Goal: Ask a question

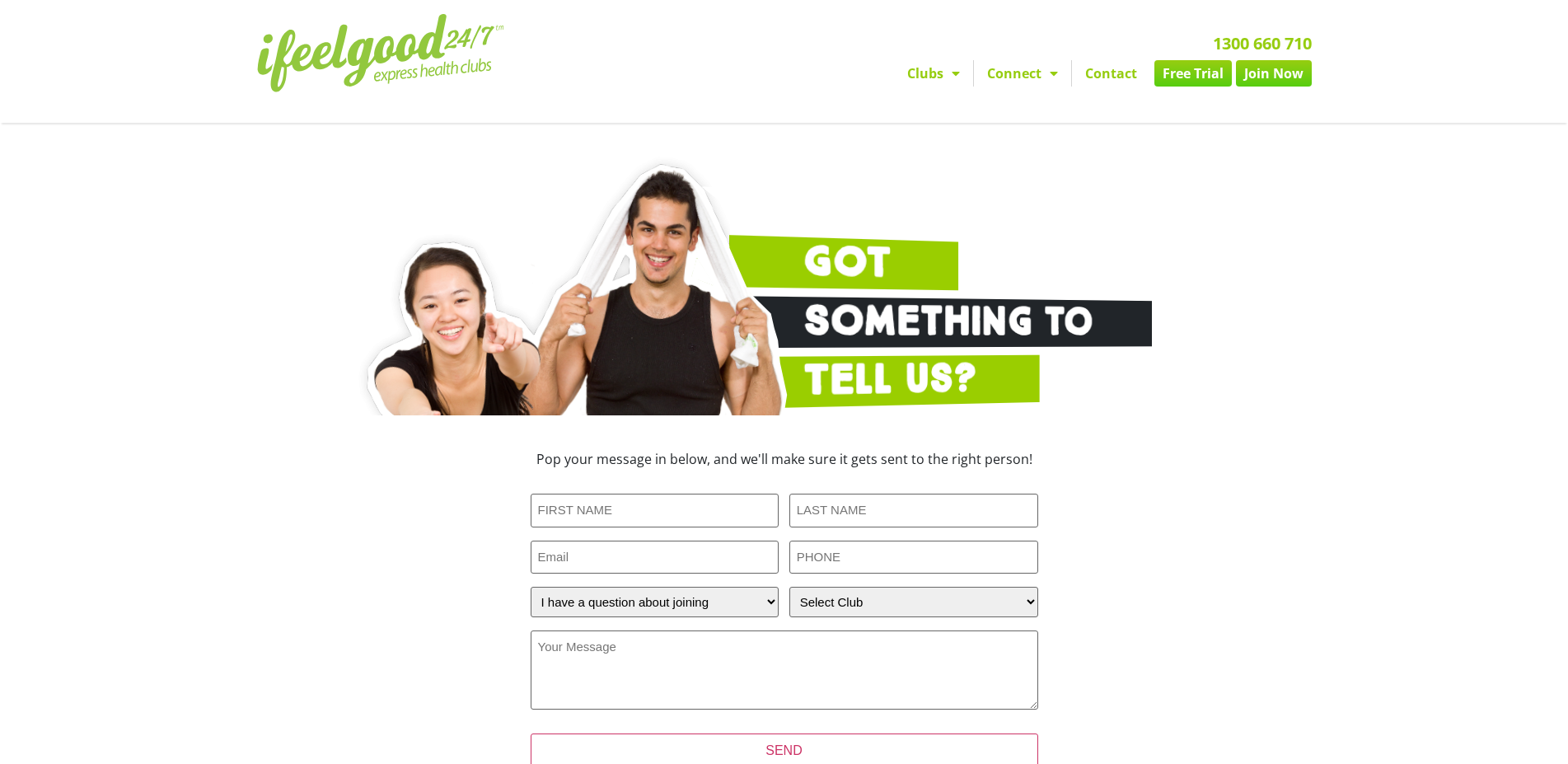
select select "I have a question about joining"
select select "[GEOGRAPHIC_DATA]"
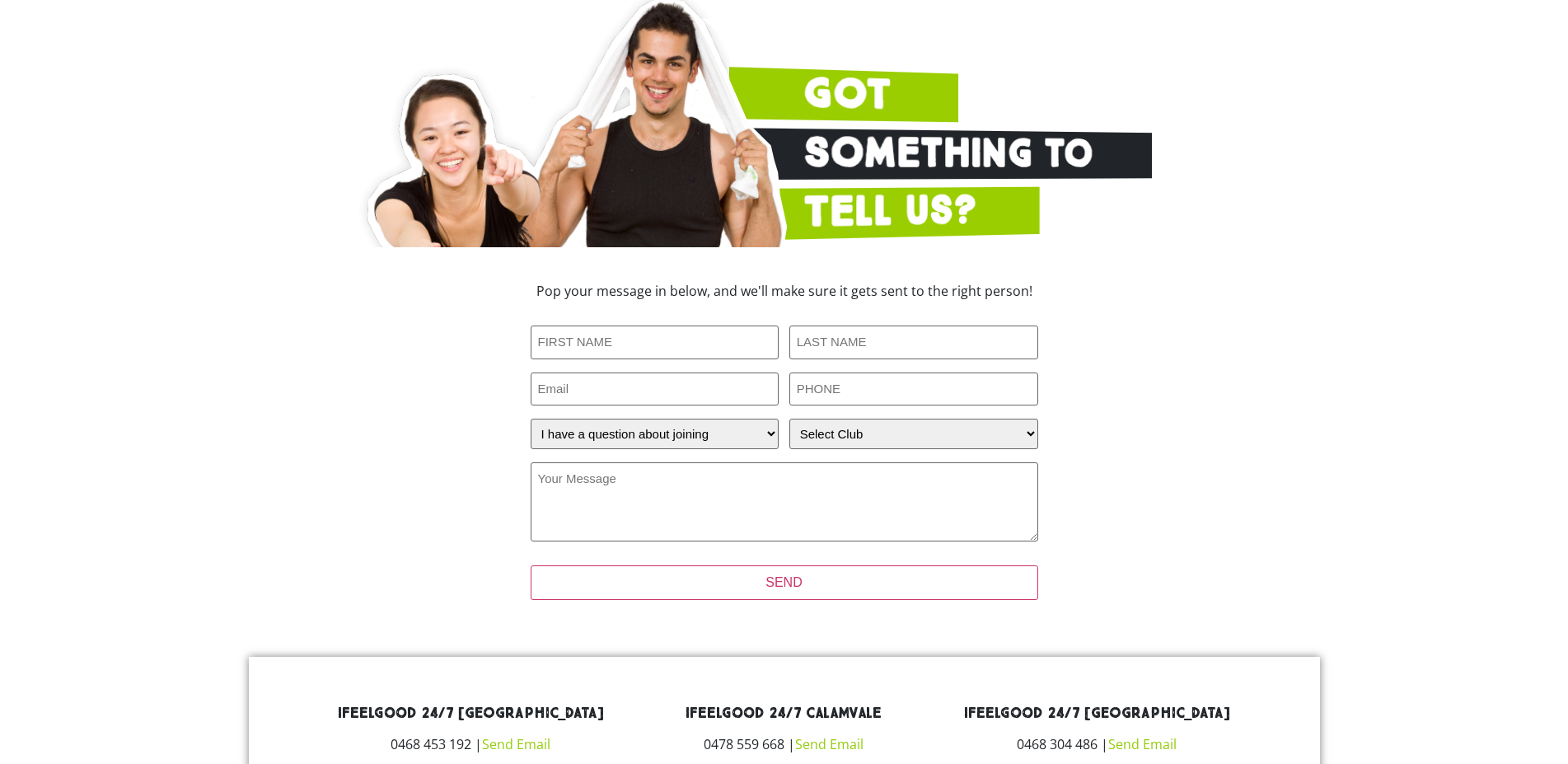
scroll to position [253, 0]
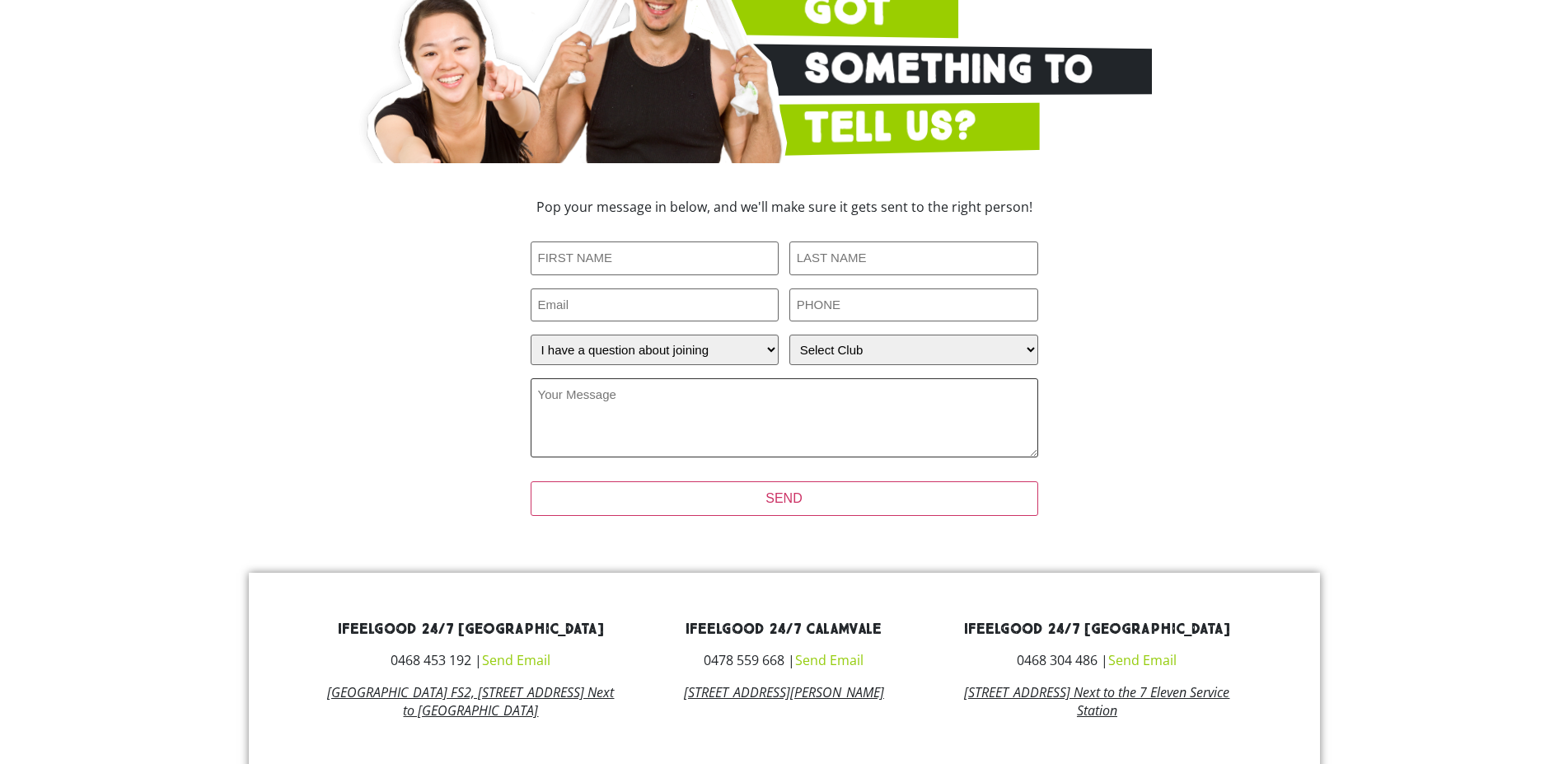
click at [650, 379] on textarea "Your Message (Required)" at bounding box center [784, 418] width 507 height 79
click at [620, 241] on input "First Name (Required)" at bounding box center [654, 258] width 249 height 34
type input "George"
type input "Kenende"
type input "gkenende@gmail.com"
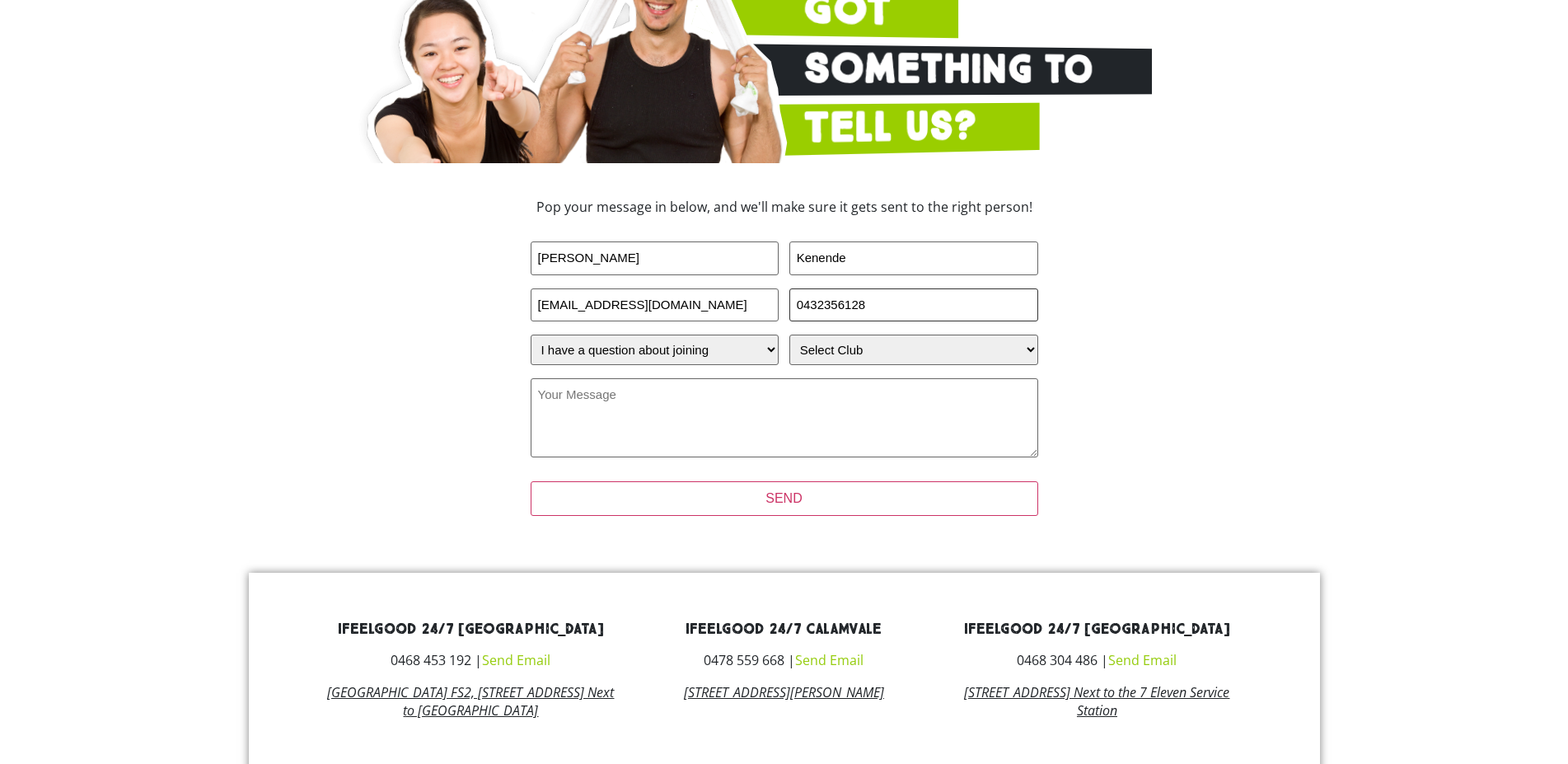
type input "0432356128"
click at [811, 379] on textarea "Your Message (Required)" at bounding box center [784, 418] width 507 height 79
type textarea "N"
click at [890, 379] on textarea "i am a first time gym goer. Do you offer personal trainers and dietitians?" at bounding box center [784, 418] width 507 height 79
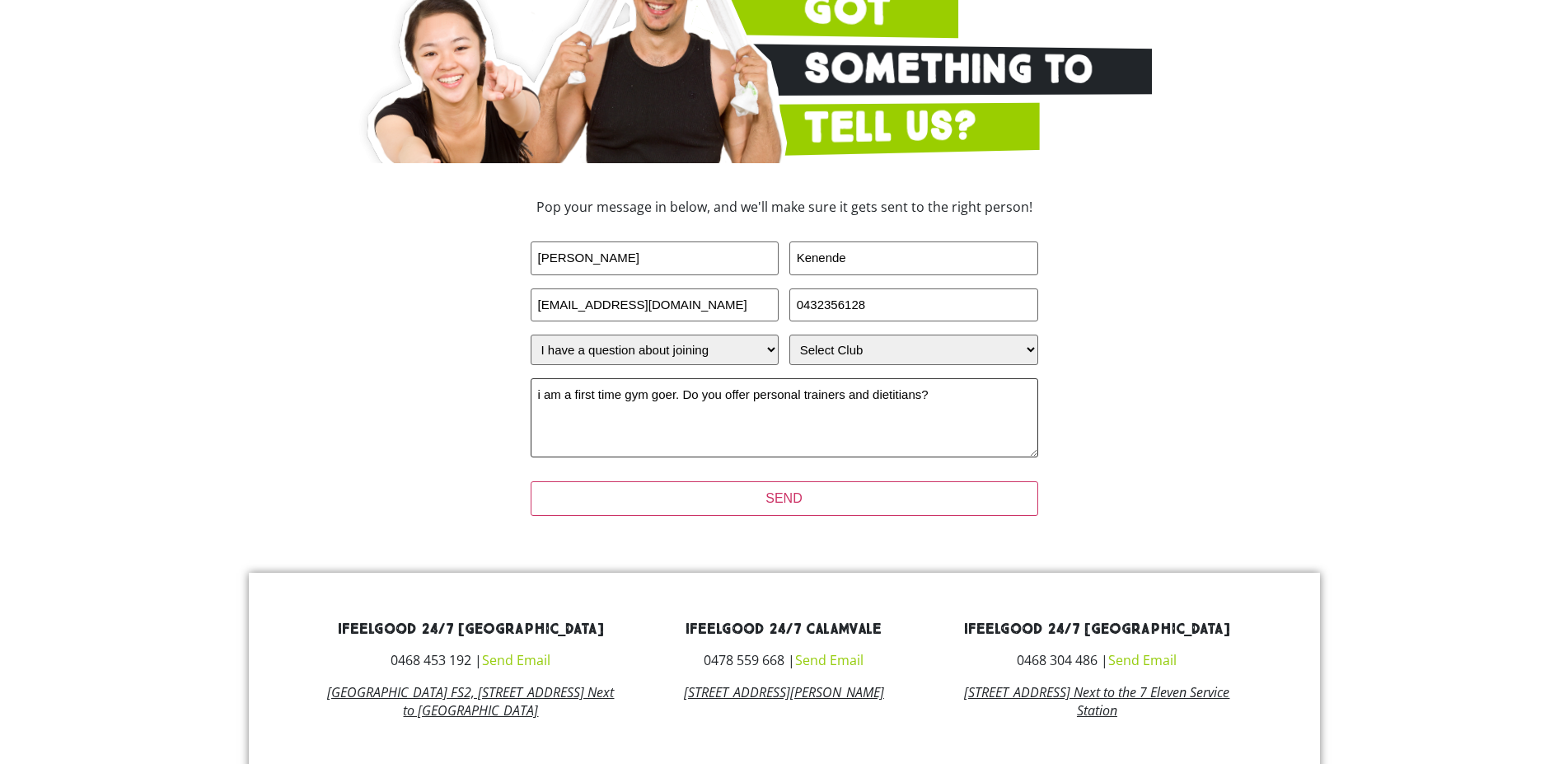
click at [890, 379] on textarea "i am a first time gym goer. Do you offer personal trainers and dietitians?" at bounding box center [784, 418] width 507 height 79
click at [961, 379] on textarea "i am a first time gym goer. Do you offer personal trainers and dietitians/nutri…" at bounding box center [784, 418] width 507 height 79
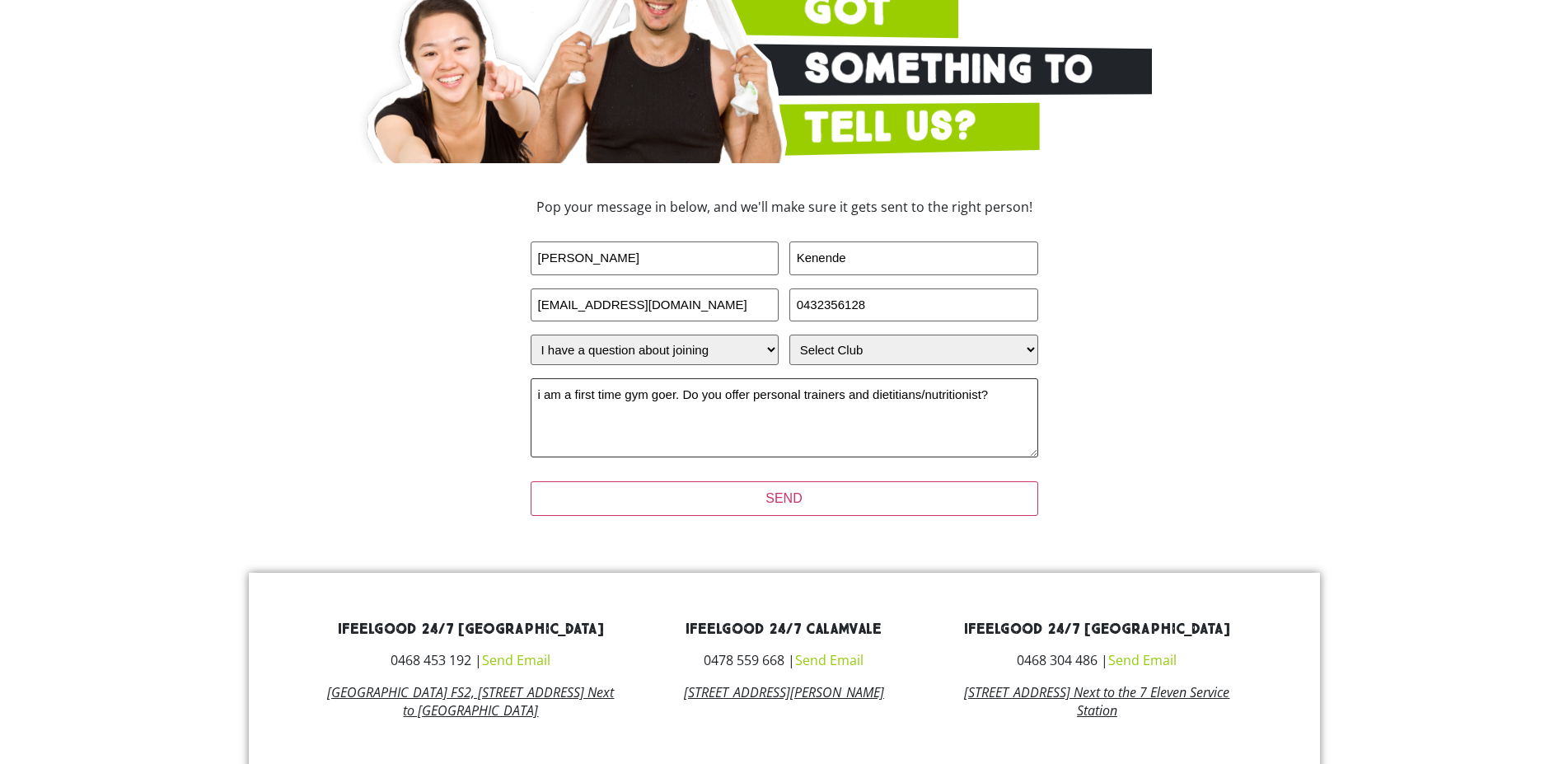
click at [996, 379] on textarea "i am a first time gym goer. Do you offer personal trainers and dietitians/nutri…" at bounding box center [784, 418] width 507 height 79
click at [1012, 379] on textarea "i am a first time gym goer. Do you offer personal trainers and dietitians/nutri…" at bounding box center [784, 418] width 507 height 79
click at [1001, 379] on textarea "i am a first time gym goer. Do you offer personal trainers and dietitians/nutri…" at bounding box center [784, 418] width 507 height 79
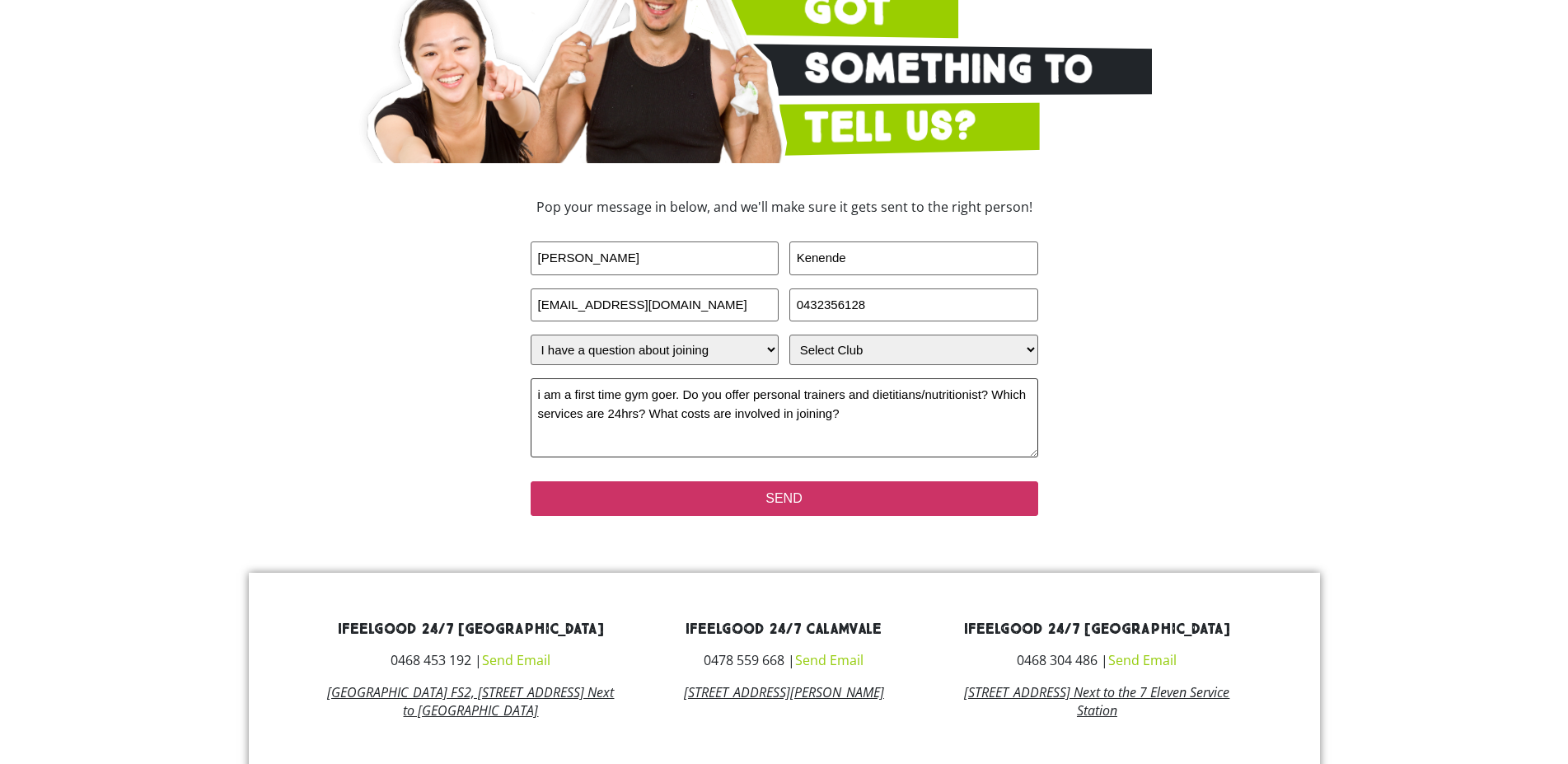
type textarea "i am a first time gym goer. Do you offer personal trainers and dietitians/nutri…"
click at [951, 481] on input "SEND" at bounding box center [784, 499] width 507 height 35
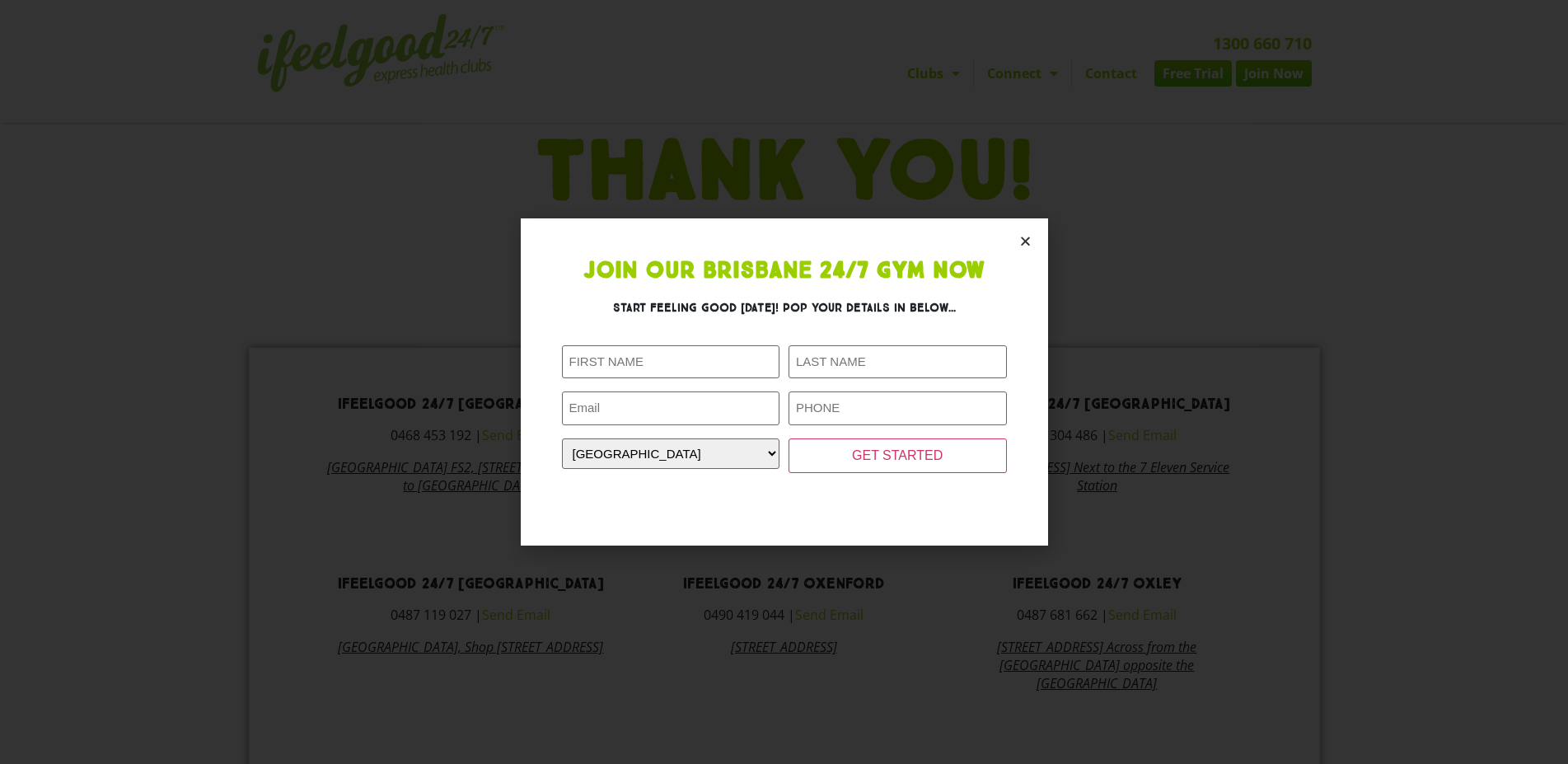
click at [1023, 240] on icon "Close" at bounding box center [1025, 240] width 12 height 12
